Goal: Task Accomplishment & Management: Manage account settings

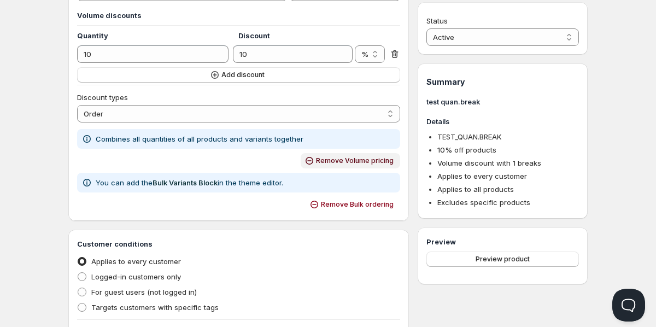
click at [343, 157] on span "Remove Volume pricing" at bounding box center [355, 160] width 78 height 9
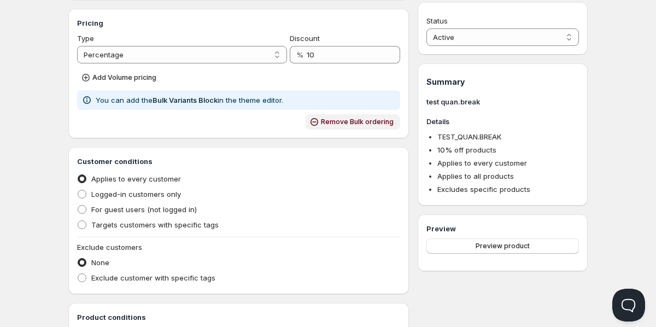
scroll to position [145, 0]
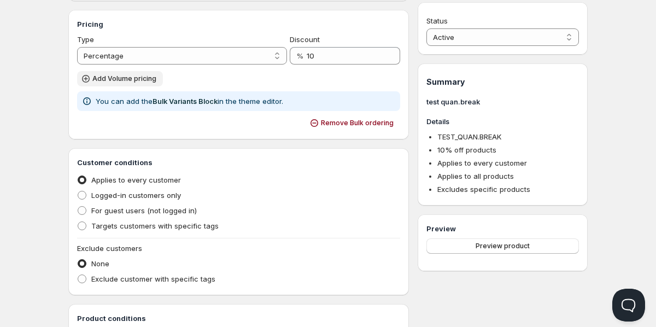
click at [158, 79] on button "Add Volume pricing" at bounding box center [120, 78] width 86 height 15
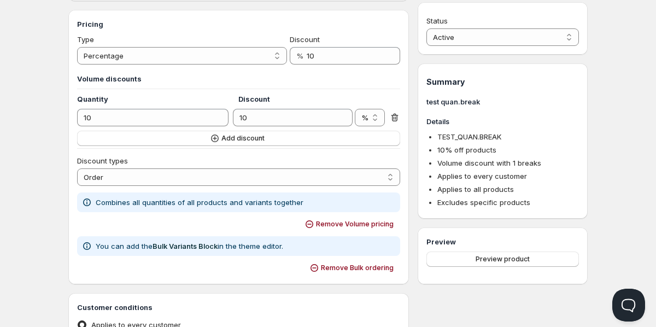
click at [151, 197] on p "Combines all quantities of all products and variants together" at bounding box center [200, 202] width 208 height 11
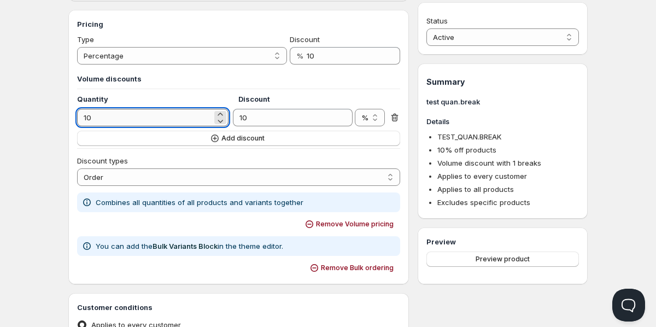
click at [166, 115] on input "10" at bounding box center [144, 117] width 135 height 17
click at [128, 137] on button "Add discount" at bounding box center [238, 138] width 323 height 15
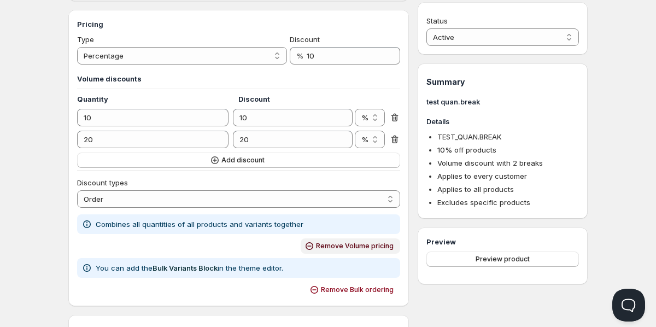
click at [325, 243] on span "Remove Volume pricing" at bounding box center [355, 246] width 78 height 9
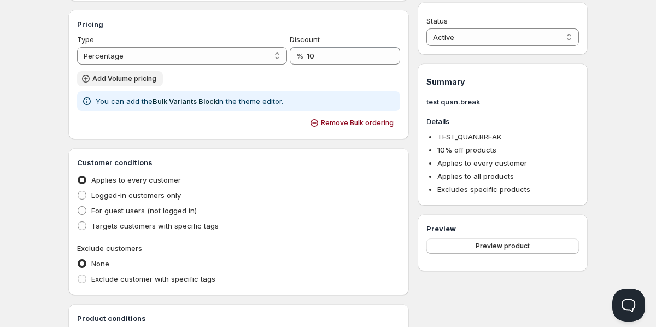
click at [87, 78] on icon "button" at bounding box center [85, 78] width 11 height 11
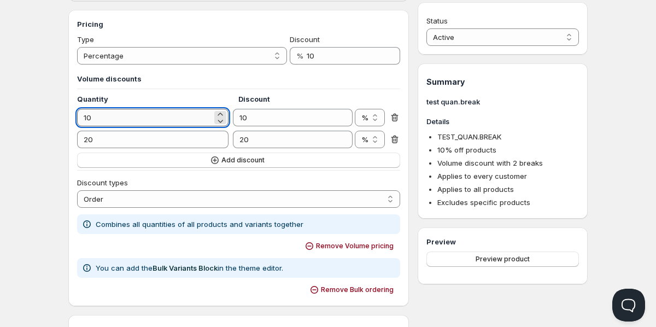
click at [156, 121] on input "10" at bounding box center [144, 117] width 135 height 17
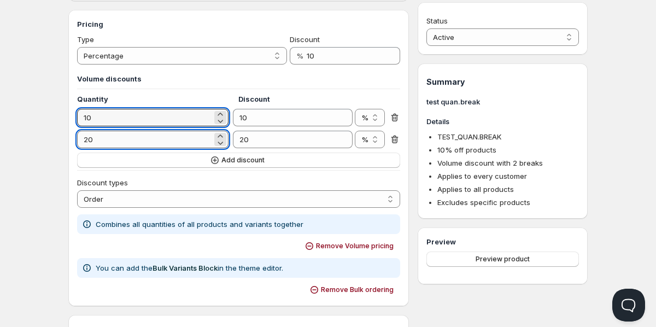
click at [175, 140] on input "20" at bounding box center [144, 139] width 135 height 17
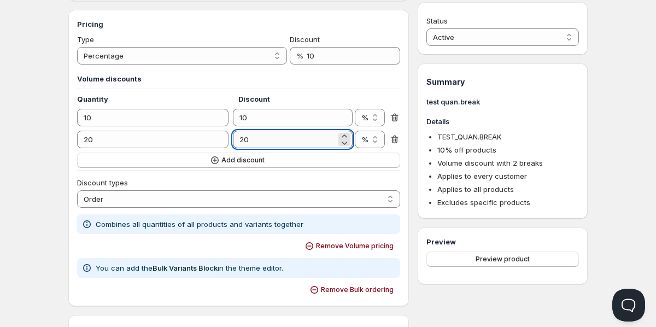
click at [261, 142] on input "20" at bounding box center [284, 139] width 103 height 17
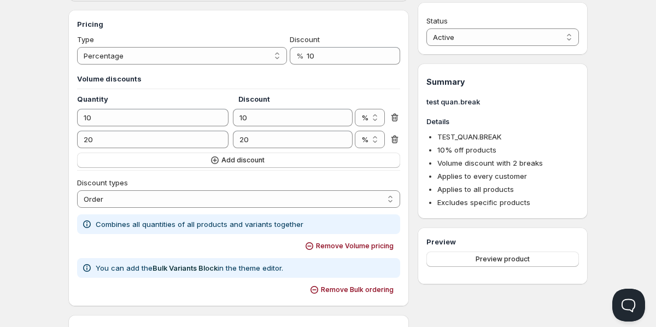
click at [117, 170] on hr at bounding box center [238, 170] width 323 height 1
click at [121, 165] on button "Add discount" at bounding box center [238, 159] width 323 height 15
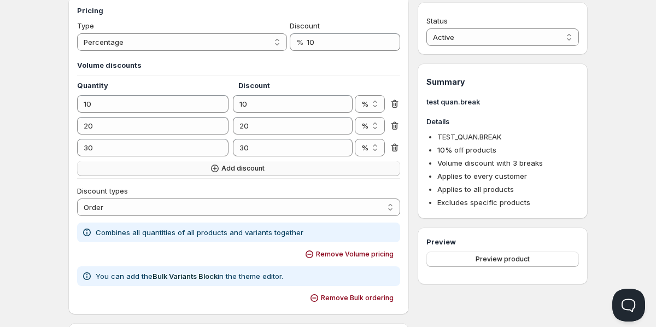
scroll to position [160, 0]
click at [179, 277] on link "Bulk Variants Block" at bounding box center [184, 275] width 65 height 9
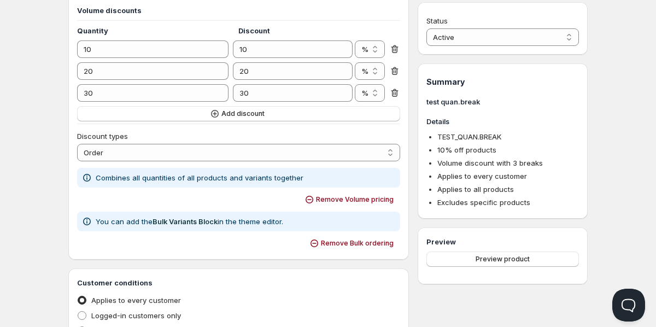
scroll to position [0, 0]
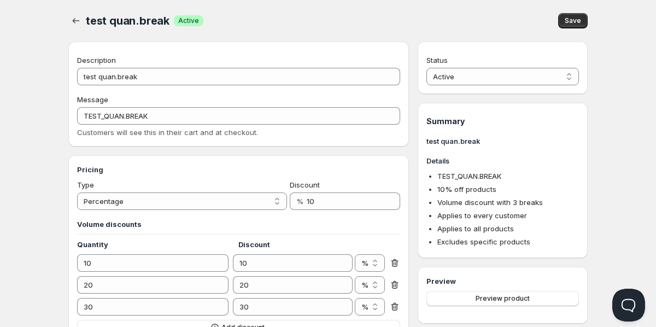
click at [567, 23] on span "Save" at bounding box center [572, 20] width 16 height 9
click at [571, 23] on span "Save" at bounding box center [572, 20] width 16 height 9
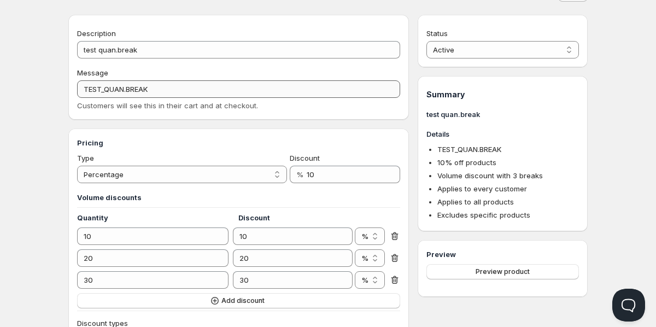
scroll to position [30, 0]
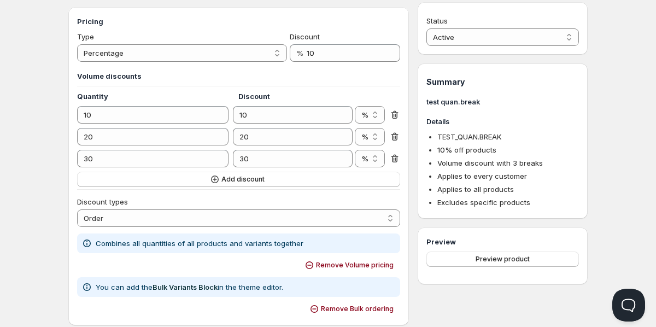
scroll to position [140, 0]
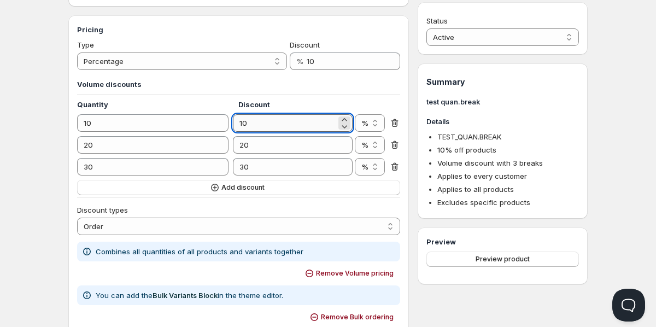
click at [270, 117] on input "10" at bounding box center [284, 122] width 103 height 17
type input "15"
click at [65, 86] on div "test quan.break . This page is ready test quan.break Success Active Save Descri…" at bounding box center [327, 327] width 545 height 934
click at [159, 57] on select "Percentage Absolute" at bounding box center [182, 60] width 210 height 17
click at [77, 52] on select "Percentage Absolute" at bounding box center [182, 60] width 210 height 17
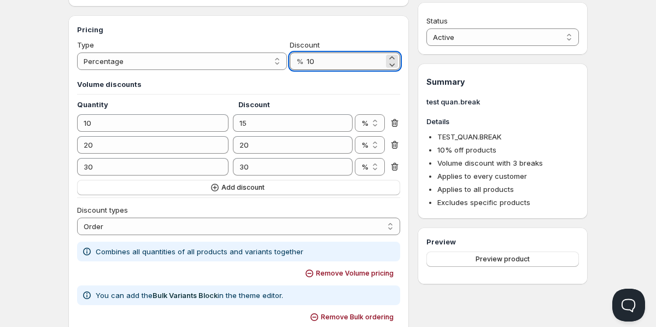
click at [309, 57] on input "10" at bounding box center [345, 60] width 77 height 17
click at [320, 57] on input "10" at bounding box center [345, 60] width 77 height 17
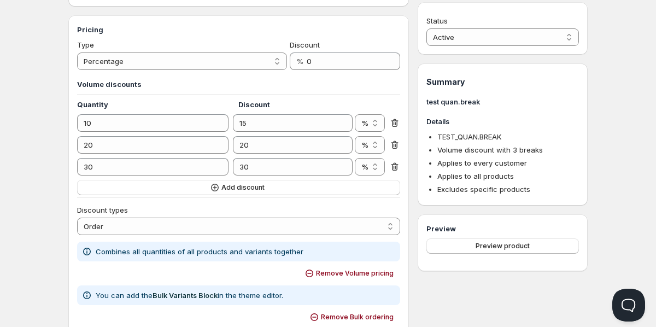
click at [249, 26] on h3 "Pricing" at bounding box center [238, 29] width 323 height 11
click at [199, 58] on select "Percentage Absolute" at bounding box center [182, 60] width 210 height 17
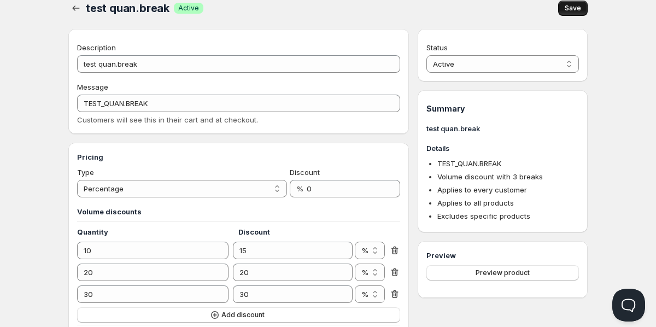
scroll to position [0, 0]
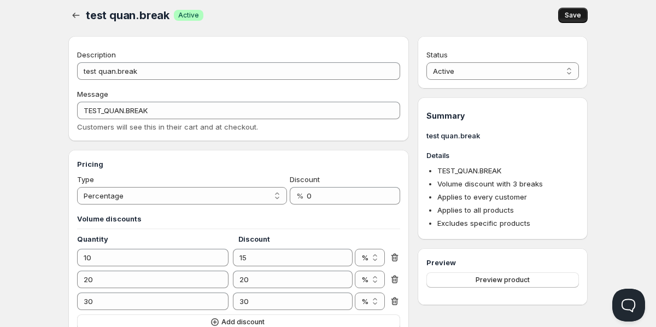
scroll to position [2, 0]
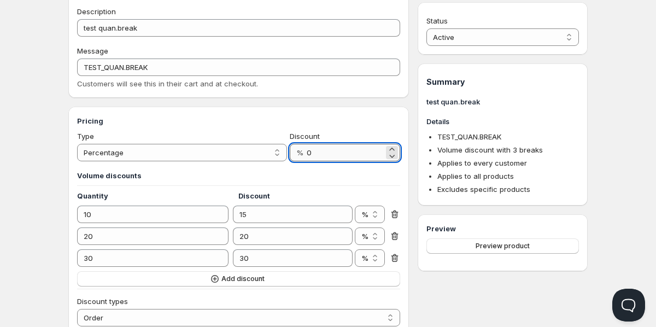
click at [336, 158] on input "0" at bounding box center [345, 152] width 77 height 17
type input "0"
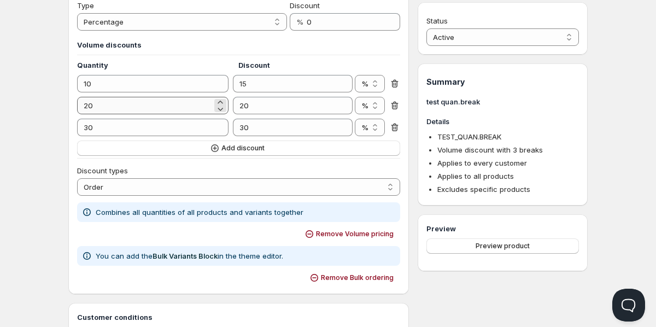
scroll to position [64, 0]
